Goal: Information Seeking & Learning: Learn about a topic

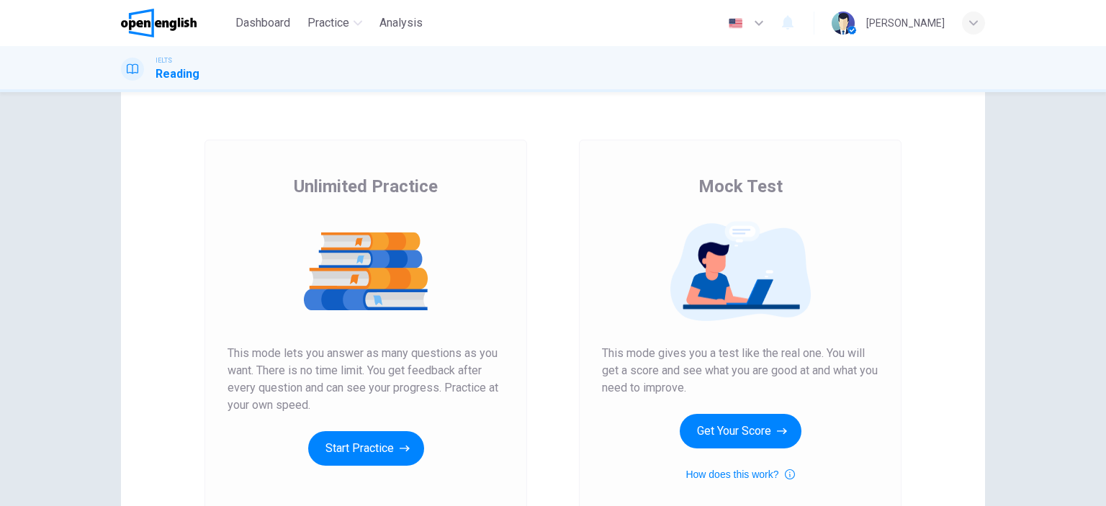
scroll to position [72, 0]
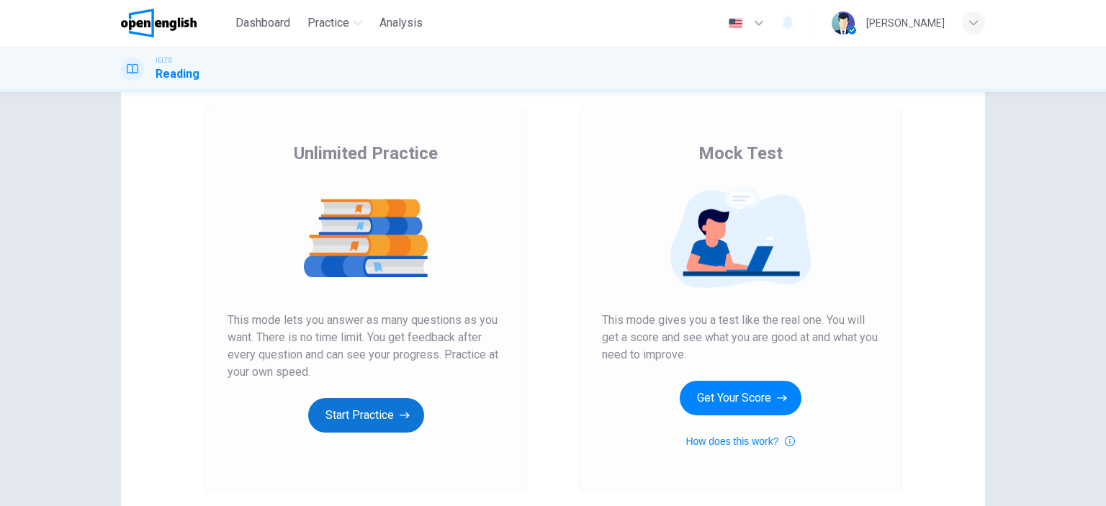
click at [364, 414] on button "Start Practice" at bounding box center [366, 415] width 116 height 35
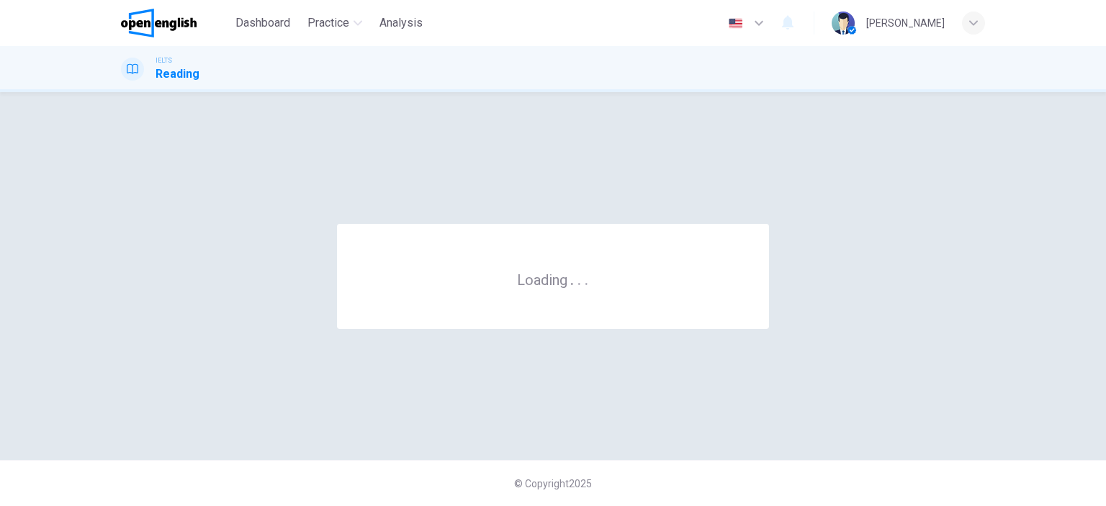
scroll to position [0, 0]
